Goal: Transaction & Acquisition: Purchase product/service

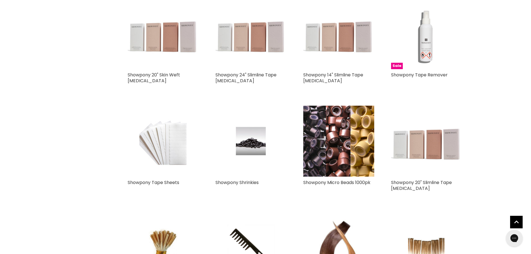
scroll to position [446, 0]
click at [142, 76] on link "Showpony 20" Skin Weft [MEDICAL_DATA]" at bounding box center [154, 78] width 52 height 12
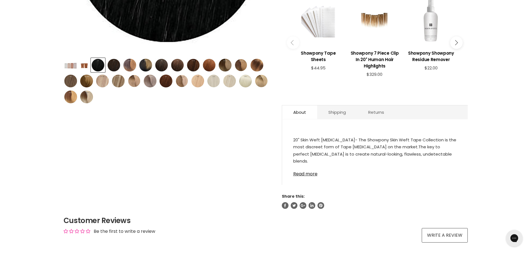
scroll to position [139, 0]
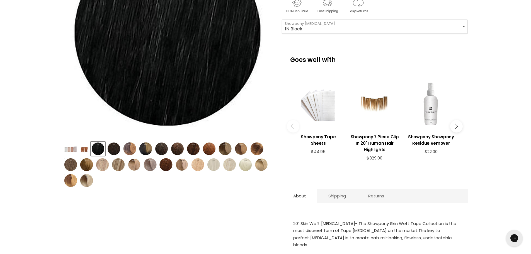
click at [130, 152] on img "Product thumbnails" at bounding box center [129, 148] width 13 height 13
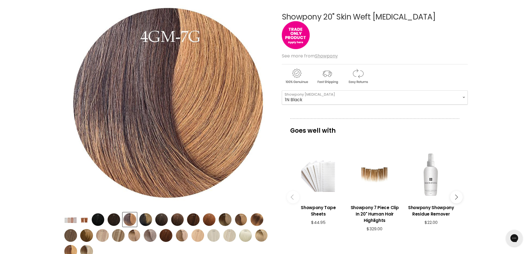
scroll to position [112, 0]
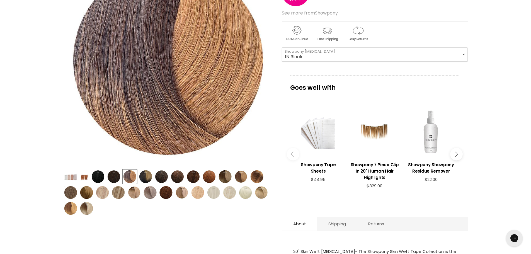
click at [177, 177] on img "Product thumbnails" at bounding box center [177, 176] width 13 height 13
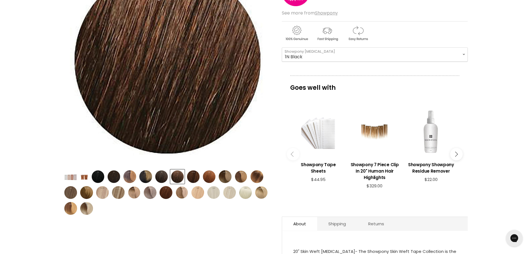
click at [190, 176] on img "Product thumbnails" at bounding box center [193, 176] width 13 height 13
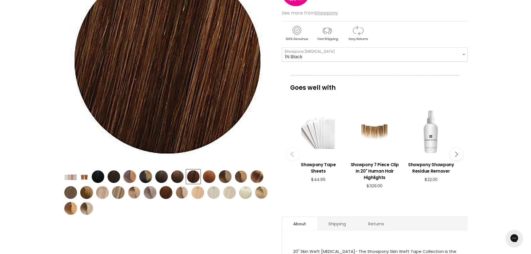
click at [182, 175] on img "Product thumbnails" at bounding box center [177, 176] width 13 height 13
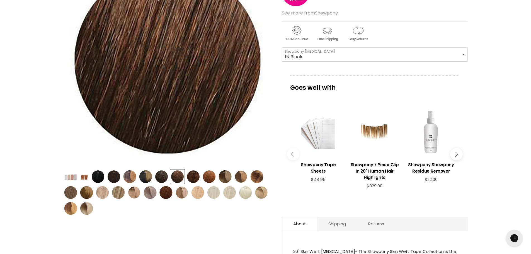
click at [164, 176] on img "Product thumbnails" at bounding box center [161, 176] width 13 height 13
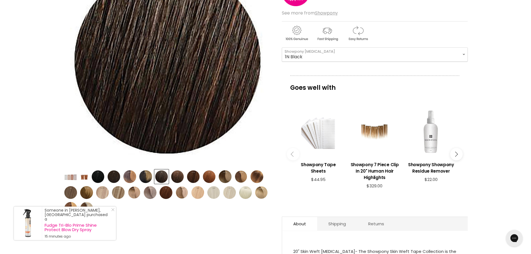
click at [171, 175] on img "Product thumbnails" at bounding box center [177, 176] width 13 height 13
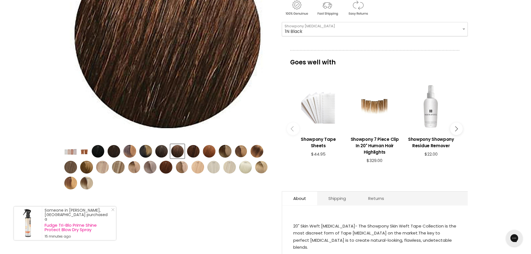
scroll to position [139, 0]
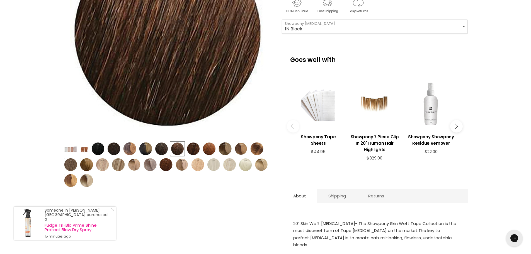
click at [206, 149] on img "Product thumbnails" at bounding box center [209, 148] width 13 height 13
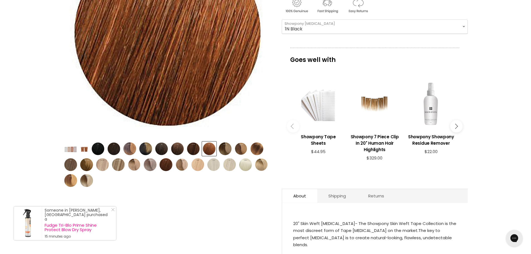
click at [193, 150] on img "Product thumbnails" at bounding box center [193, 148] width 13 height 13
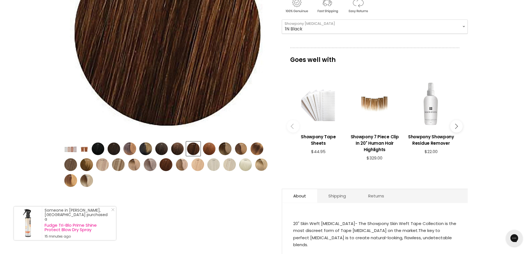
click at [170, 150] on div "Product thumbnails" at bounding box center [168, 164] width 210 height 48
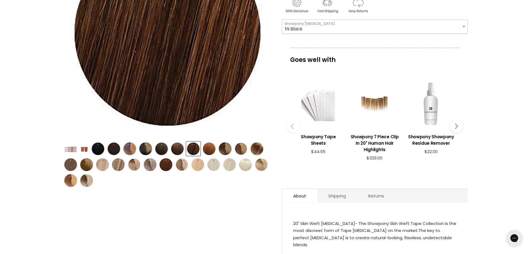
click at [455, 28] on select "1N Black 3N Black Brown 4N Midnight Brown 5G Brown 6G Chestnut 6G-8G Mid Brown …" at bounding box center [375, 27] width 186 height 14
click at [282, 20] on select "1N Black 3N Black Brown 4N Midnight Brown 5G Brown 6G Chestnut 6G-8G Mid Brown …" at bounding box center [375, 27] width 186 height 14
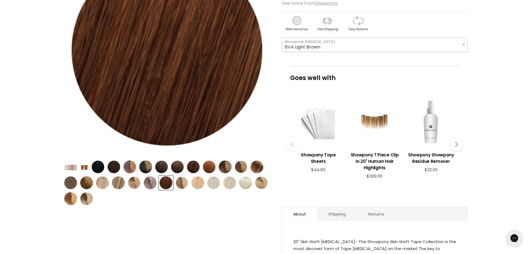
scroll to position [112, 0]
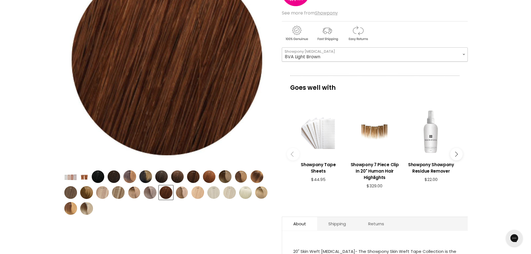
click at [366, 57] on select "1N Black 3N Black Brown 4N Midnight Brown 5G Brown 6G Chestnut 6G-8G Mid Brown …" at bounding box center [375, 54] width 186 height 14
click at [282, 47] on select "1N Black 3N Black Brown 4N Midnight Brown 5G Brown 6G Chestnut 6G-8G Mid Brown …" at bounding box center [375, 54] width 186 height 14
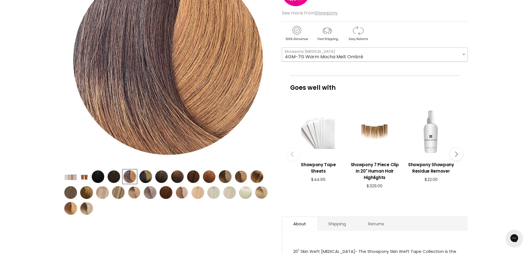
click at [374, 57] on select "1N Black 3N Black Brown 4N Midnight Brown 5G Brown 6G Chestnut 6G-8G Mid Brown …" at bounding box center [375, 54] width 186 height 14
click at [282, 47] on select "1N Black 3N Black Brown 4N Midnight Brown 5G Brown 6G Chestnut 6G-8G Mid Brown …" at bounding box center [375, 54] width 186 height 14
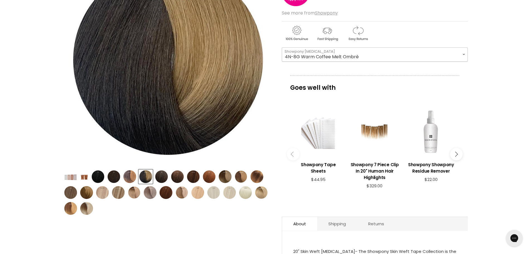
click at [366, 57] on select "1N Black 3N Black Brown 4N Midnight Brown 5G Brown 6G Chestnut 6G-8G Mid Brown …" at bounding box center [375, 54] width 186 height 14
click at [282, 47] on select "1N Black 3N Black Brown 4N Midnight Brown 5G Brown 6G Chestnut 6G-8G Mid Brown …" at bounding box center [375, 54] width 186 height 14
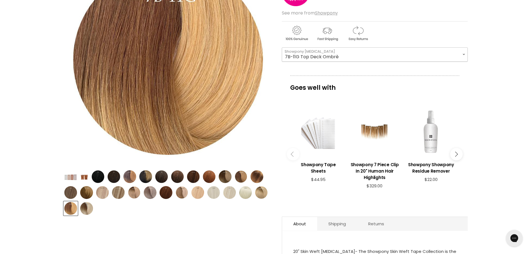
click at [335, 54] on select "1N Black 3N Black Brown 4N Midnight Brown 5G Brown 6G Chestnut 6G-8G Mid Brown …" at bounding box center [375, 54] width 186 height 14
click at [282, 47] on select "1N Black 3N Black Brown 4N Midnight Brown 5G Brown 6G Chestnut 6G-8G Mid Brown …" at bounding box center [375, 54] width 186 height 14
select select "5G Brown"
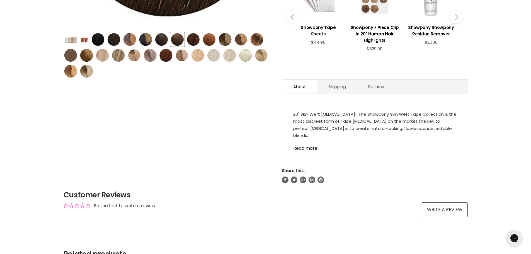
scroll to position [251, 0]
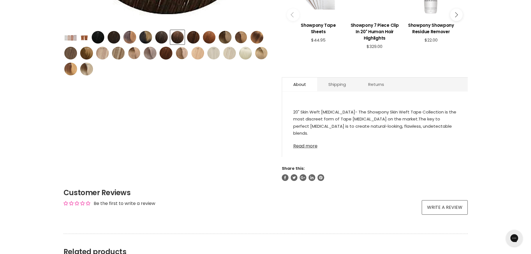
click at [313, 140] on link "Read more" at bounding box center [374, 144] width 163 height 8
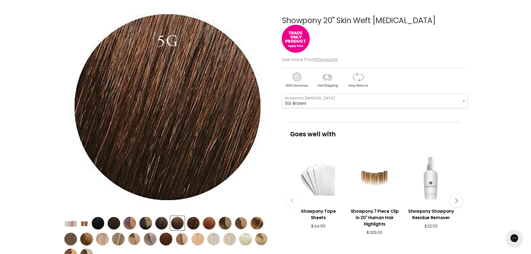
scroll to position [0, 0]
